Goal: Navigation & Orientation: Find specific page/section

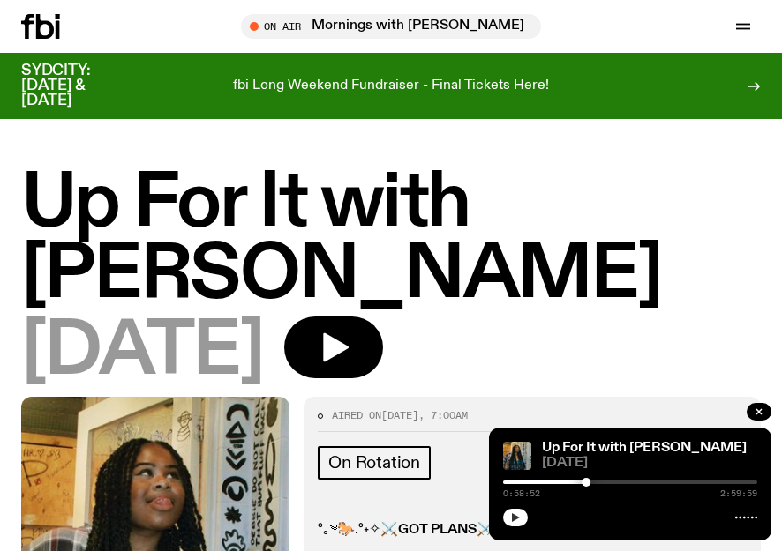
click at [509, 517] on button "button" at bounding box center [515, 518] width 25 height 18
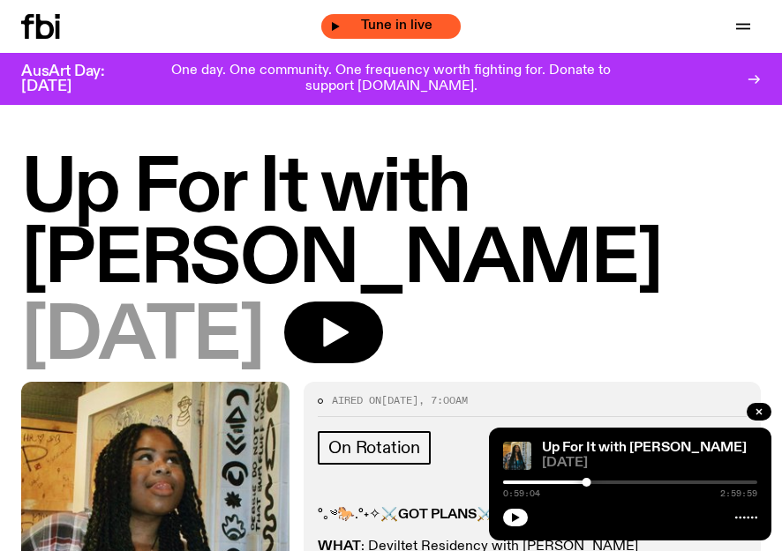
click at [357, 23] on span "Tune in live" at bounding box center [396, 25] width 111 height 13
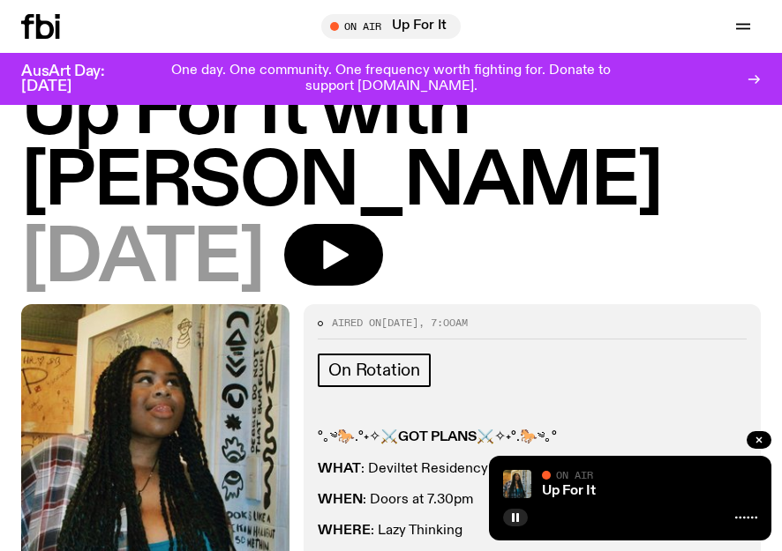
scroll to position [54, 0]
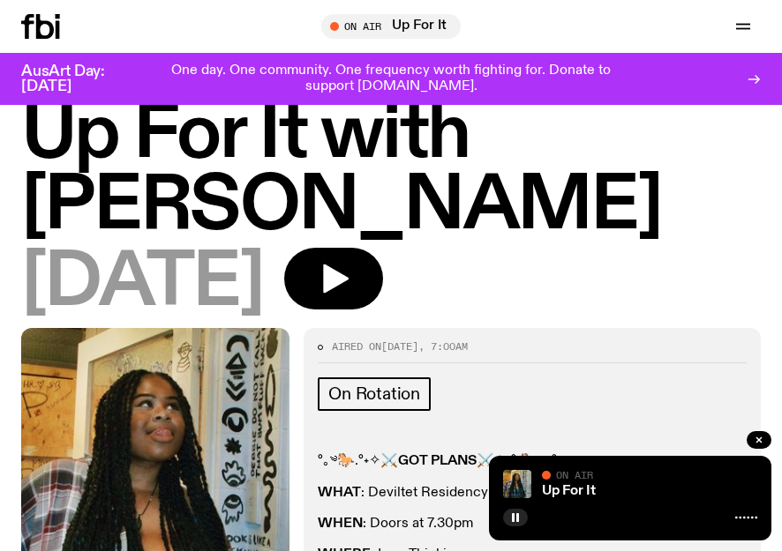
click at [759, 521] on div "Up For It On Air On Air" at bounding box center [630, 498] width 282 height 85
click at [752, 521] on icon at bounding box center [746, 518] width 22 height 14
click at [757, 80] on icon at bounding box center [757, 79] width 4 height 8
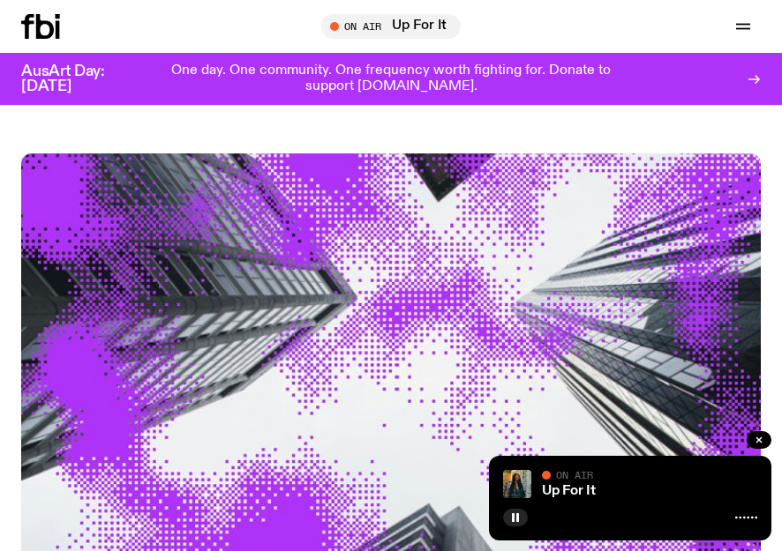
click at [732, 21] on icon "button" at bounding box center [742, 26] width 21 height 21
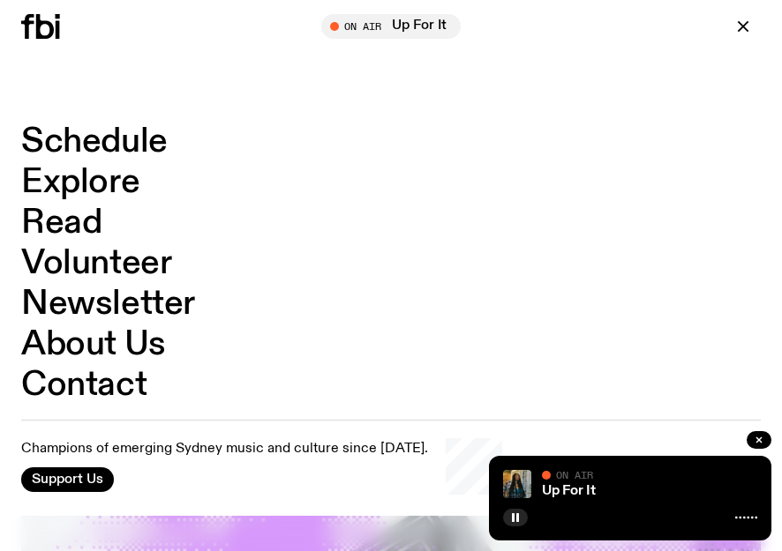
click at [89, 134] on link "Schedule" at bounding box center [94, 142] width 146 height 34
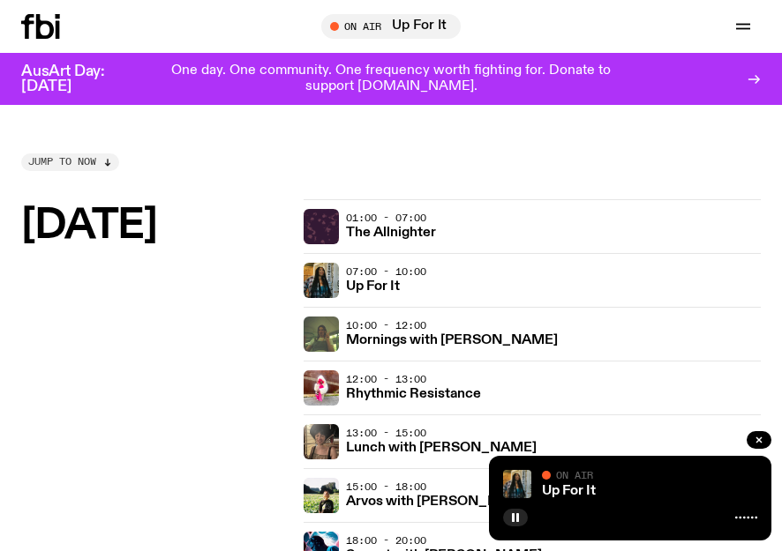
click at [86, 160] on span "Jump to now" at bounding box center [62, 162] width 68 height 10
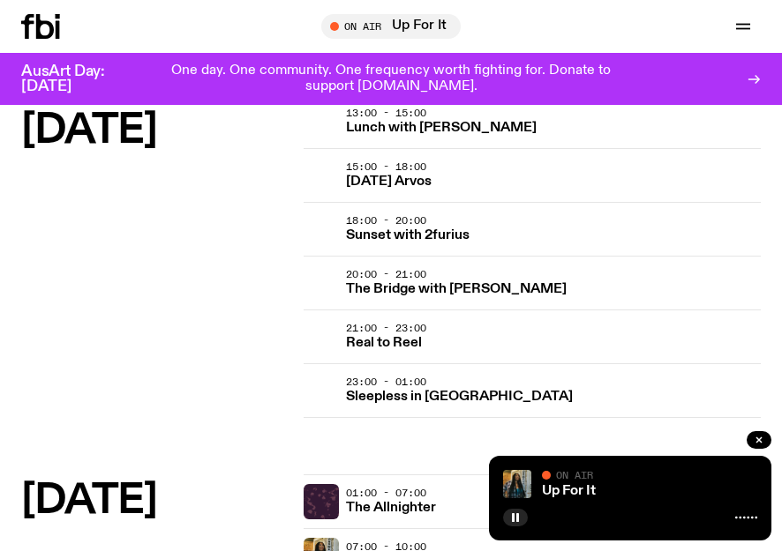
scroll to position [1936, 0]
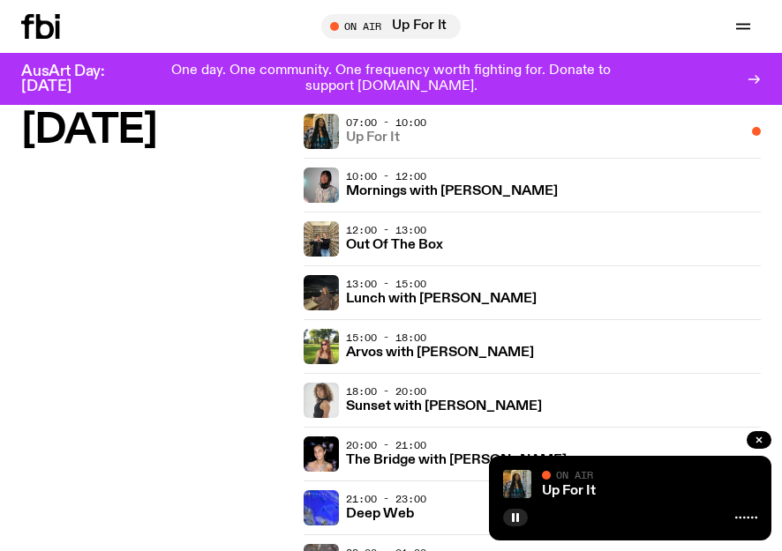
click at [400, 135] on h3 "Up For It" at bounding box center [373, 137] width 54 height 13
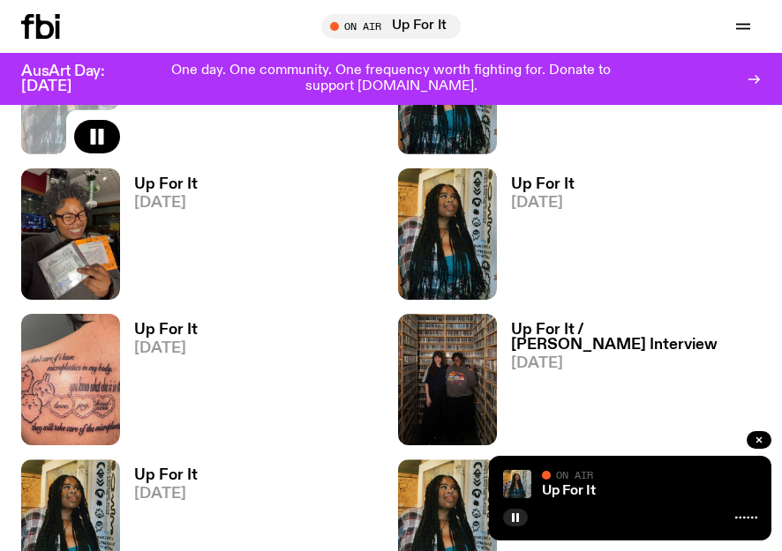
scroll to position [670, 0]
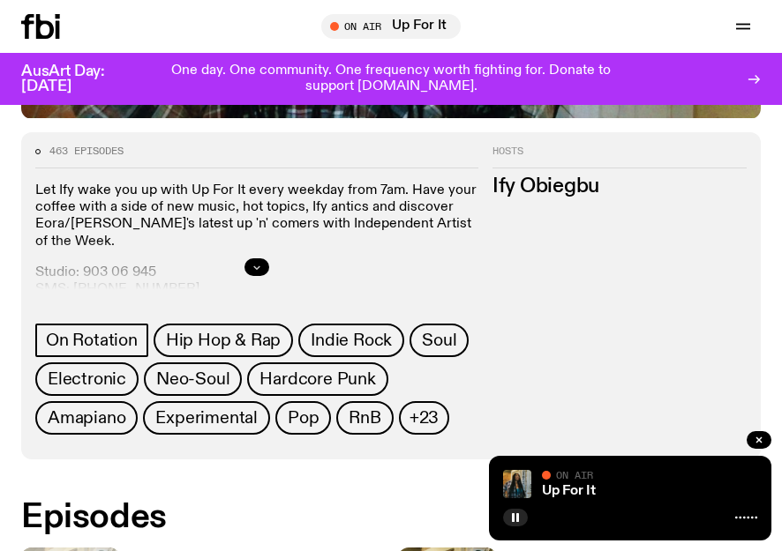
click at [252, 265] on icon "button" at bounding box center [256, 267] width 11 height 11
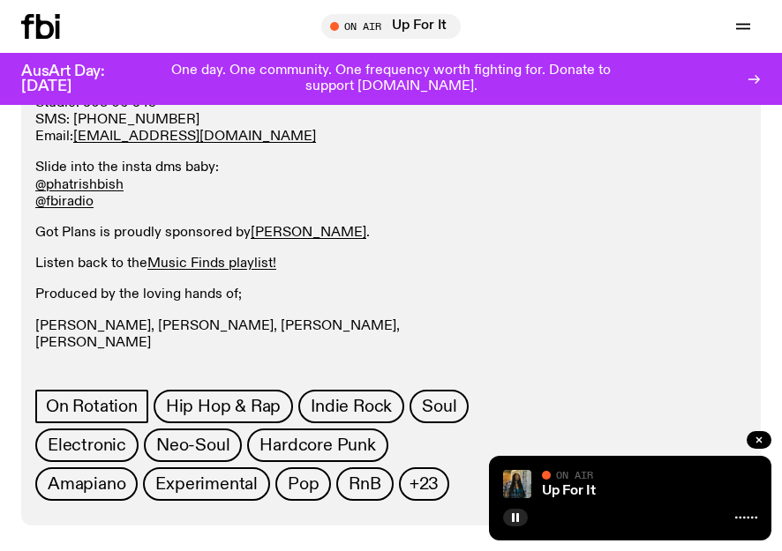
scroll to position [851, 0]
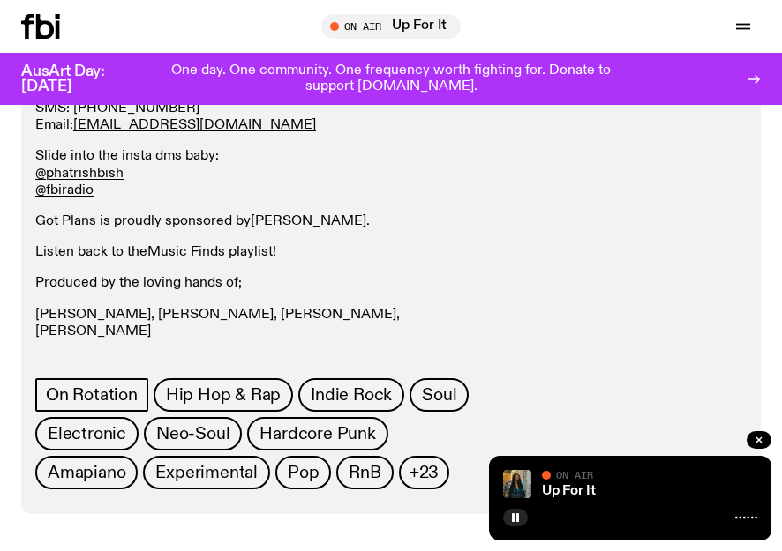
click at [222, 245] on link "Music Finds playlist!" at bounding box center [211, 252] width 129 height 14
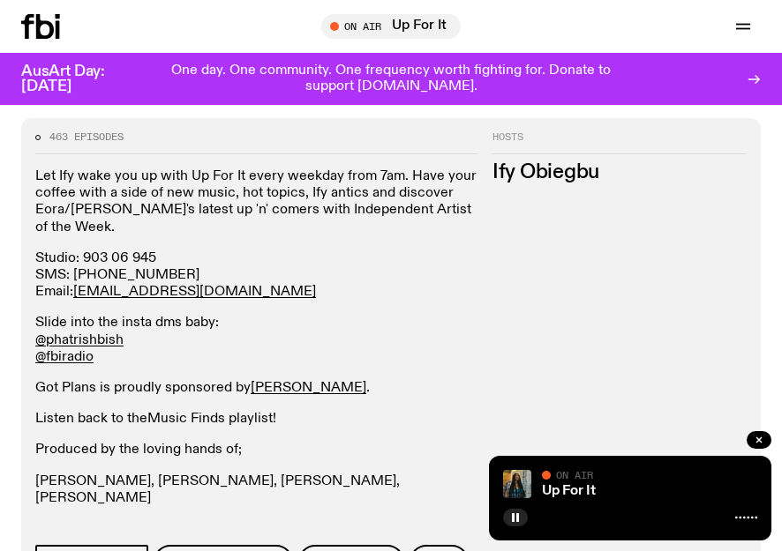
scroll to position [660, 0]
